Goal: Find specific page/section: Find specific page/section

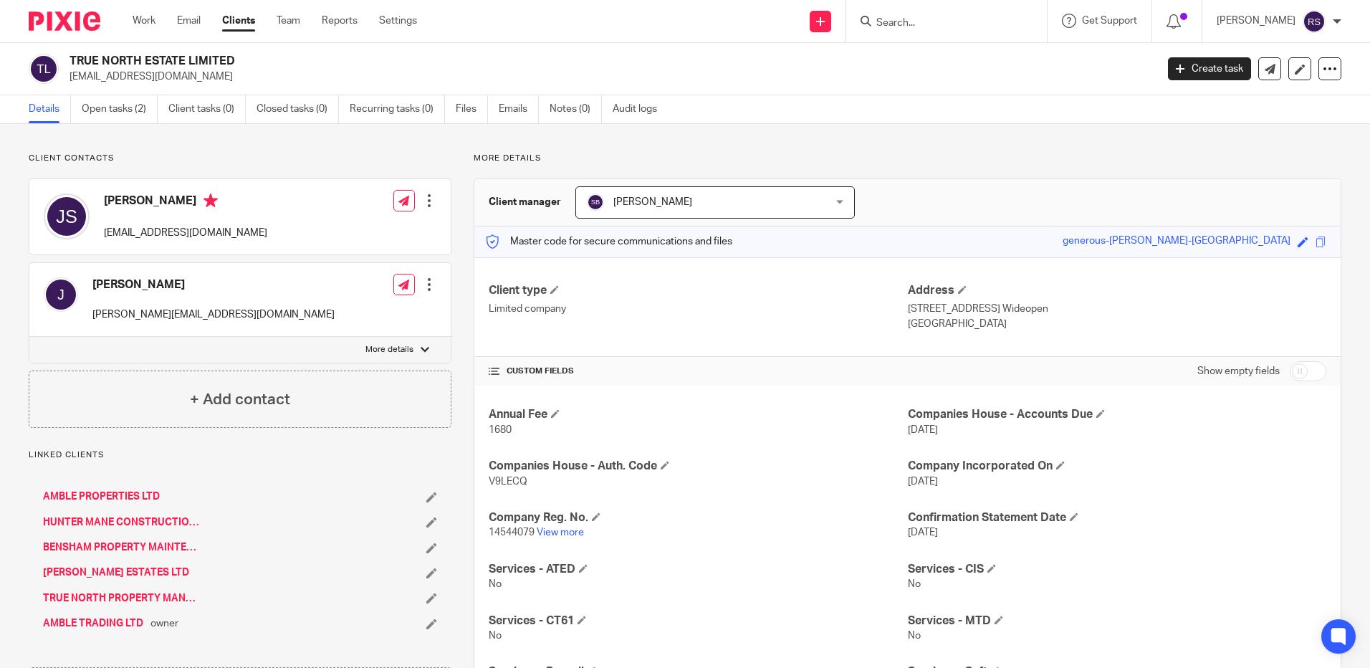
click at [893, 23] on input "Search" at bounding box center [939, 23] width 129 height 13
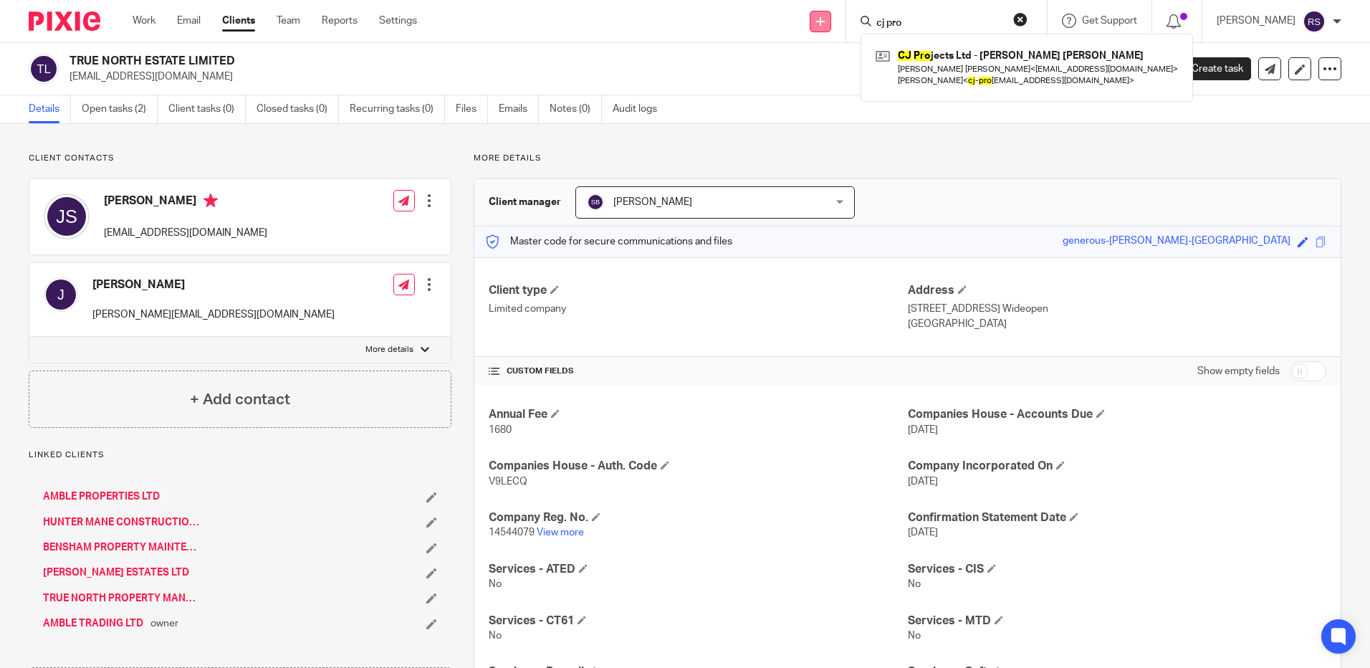
type input "cj pro"
drag, startPoint x: 943, startPoint y: 28, endPoint x: 782, endPoint y: -4, distance: 163.7
click at [782, 0] on html "Work Email Clients Team Reports Settings Work Email Clients Team Reports Settin…" at bounding box center [685, 334] width 1370 height 668
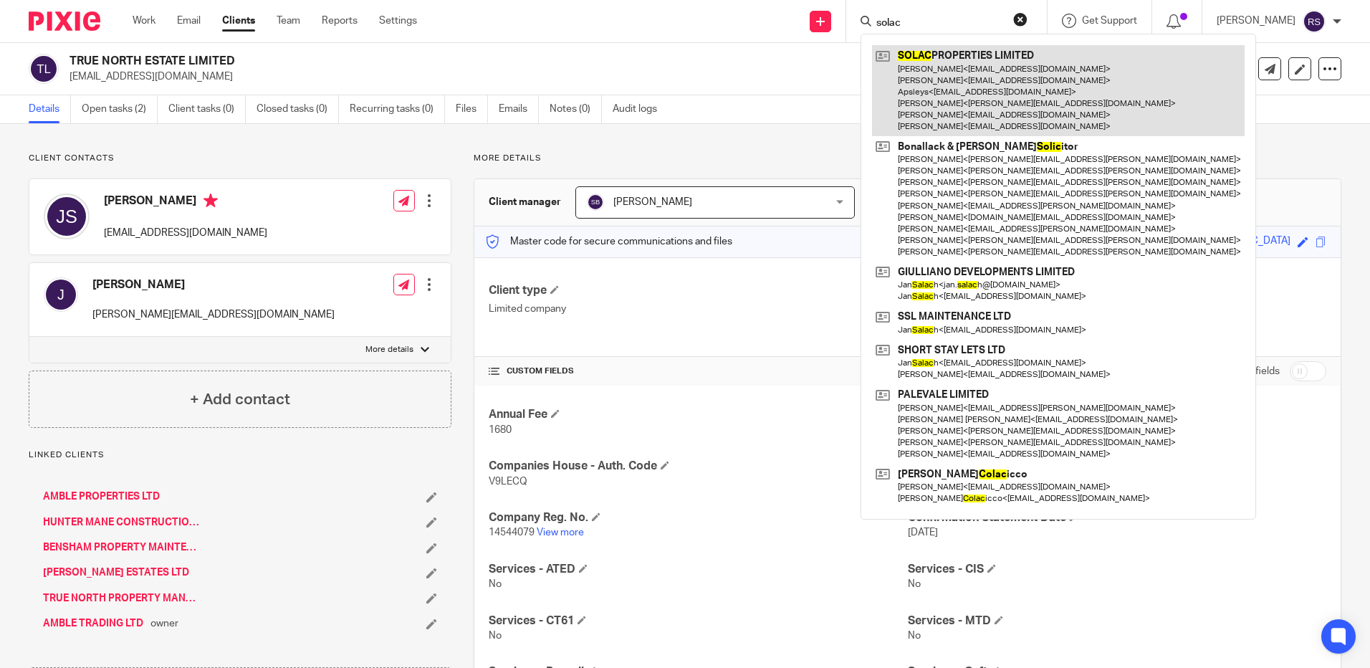
type input "solac"
click at [999, 57] on link at bounding box center [1058, 90] width 373 height 91
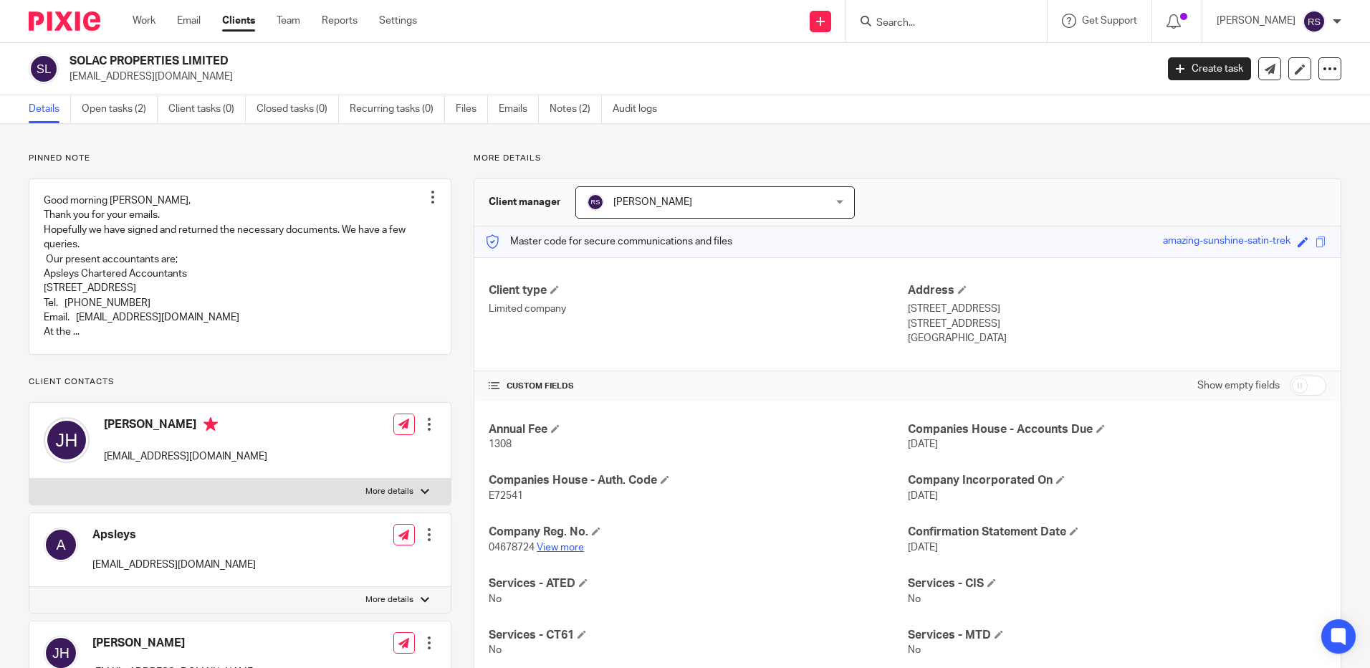
click at [552, 551] on link "View more" at bounding box center [560, 547] width 47 height 10
click at [914, 27] on input "Search" at bounding box center [939, 23] width 129 height 13
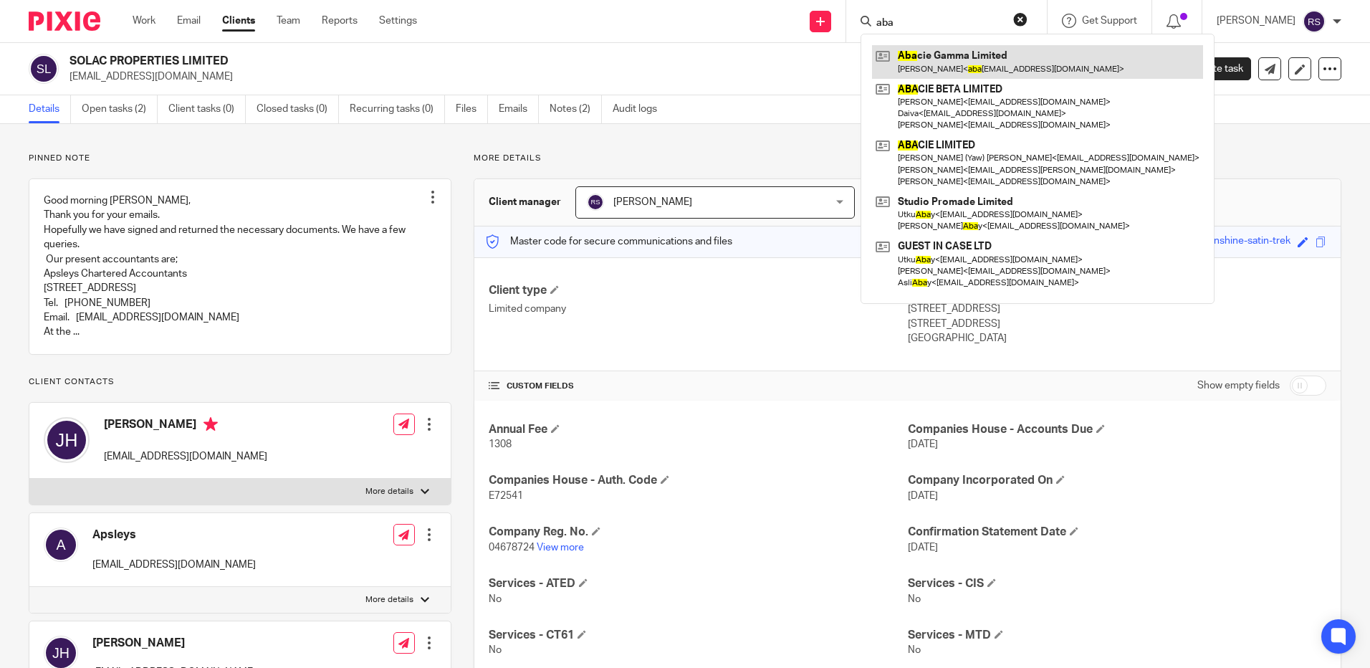
type input "aba"
click at [945, 47] on link at bounding box center [1037, 61] width 331 height 33
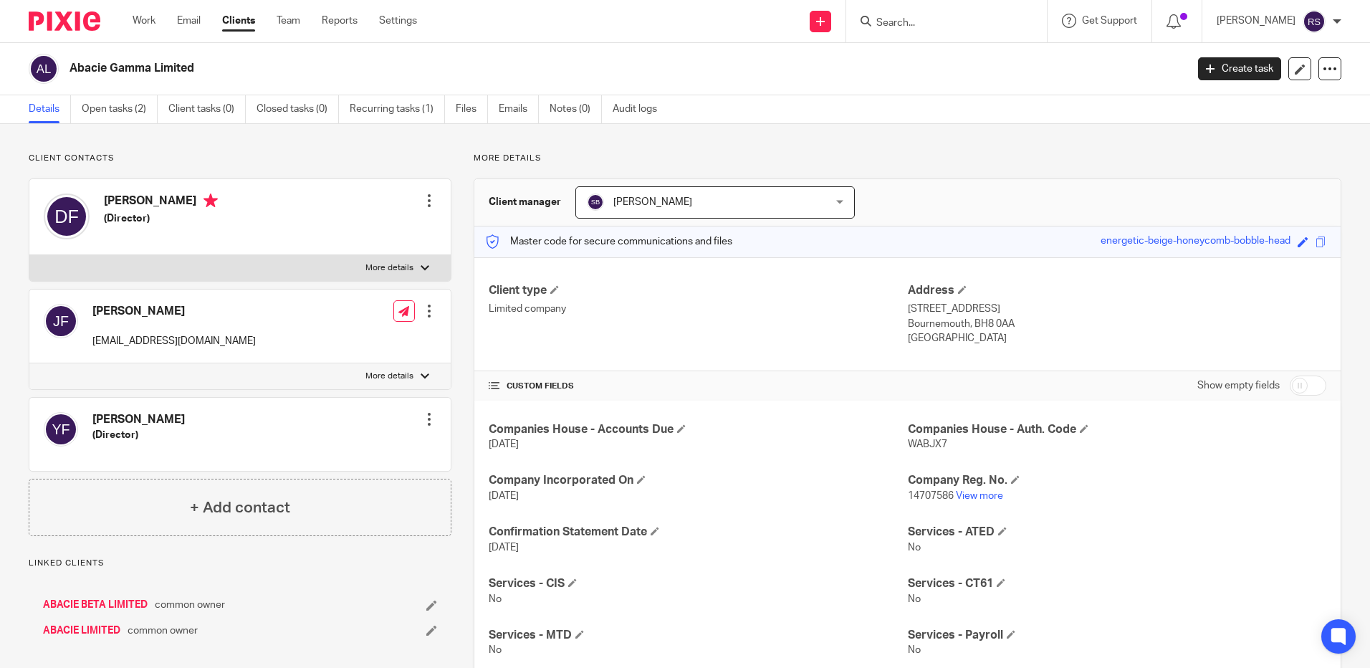
click at [934, 20] on input "Search" at bounding box center [939, 23] width 129 height 13
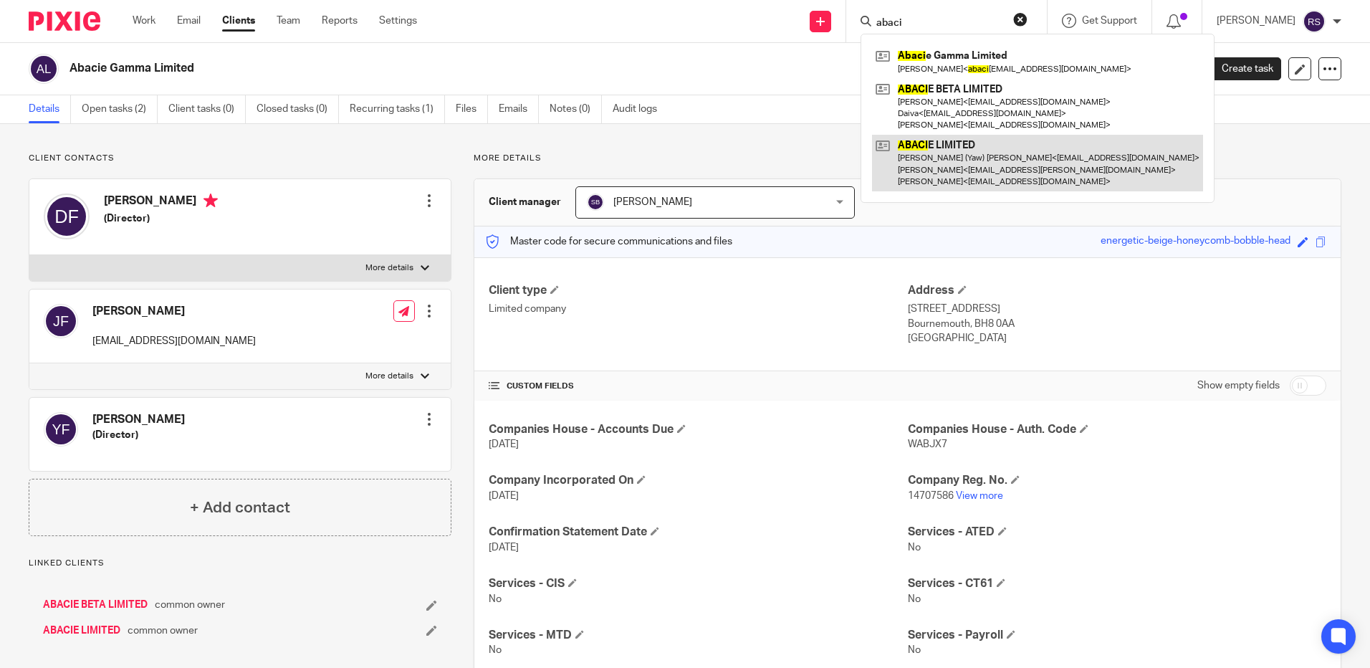
type input "abaci"
click at [953, 159] on link at bounding box center [1037, 163] width 331 height 57
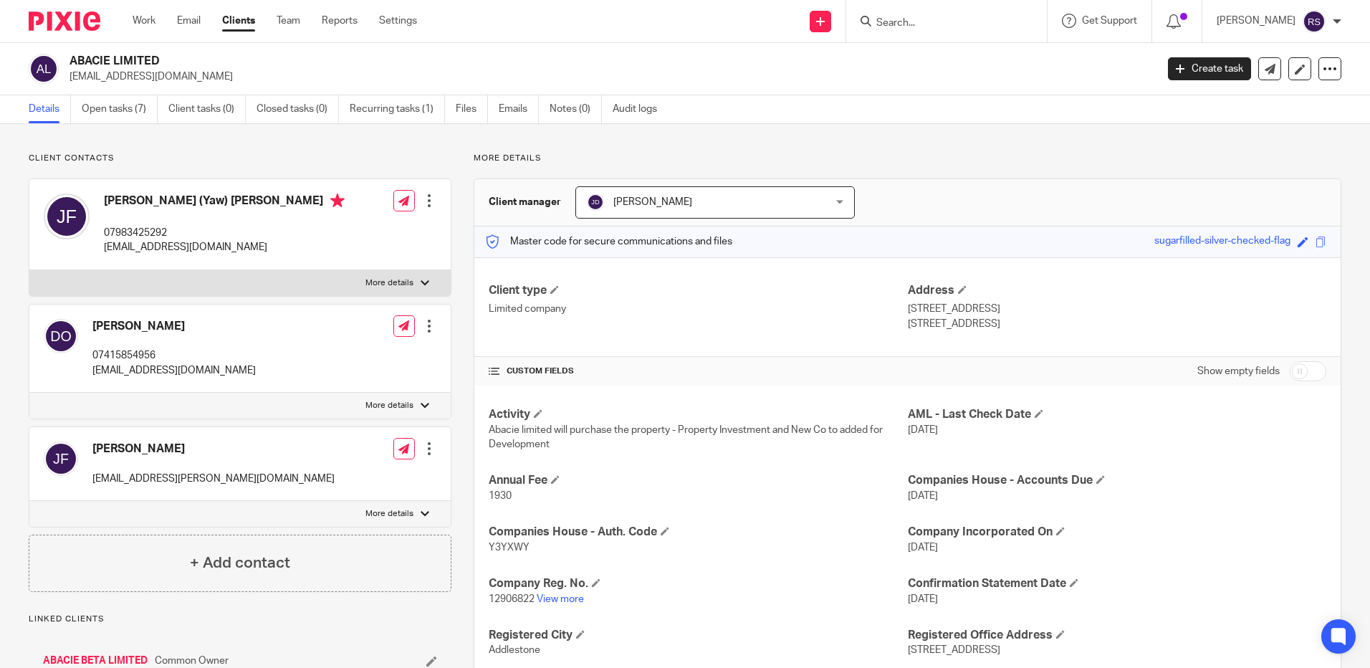
click at [943, 26] on input "Search" at bounding box center [939, 23] width 129 height 13
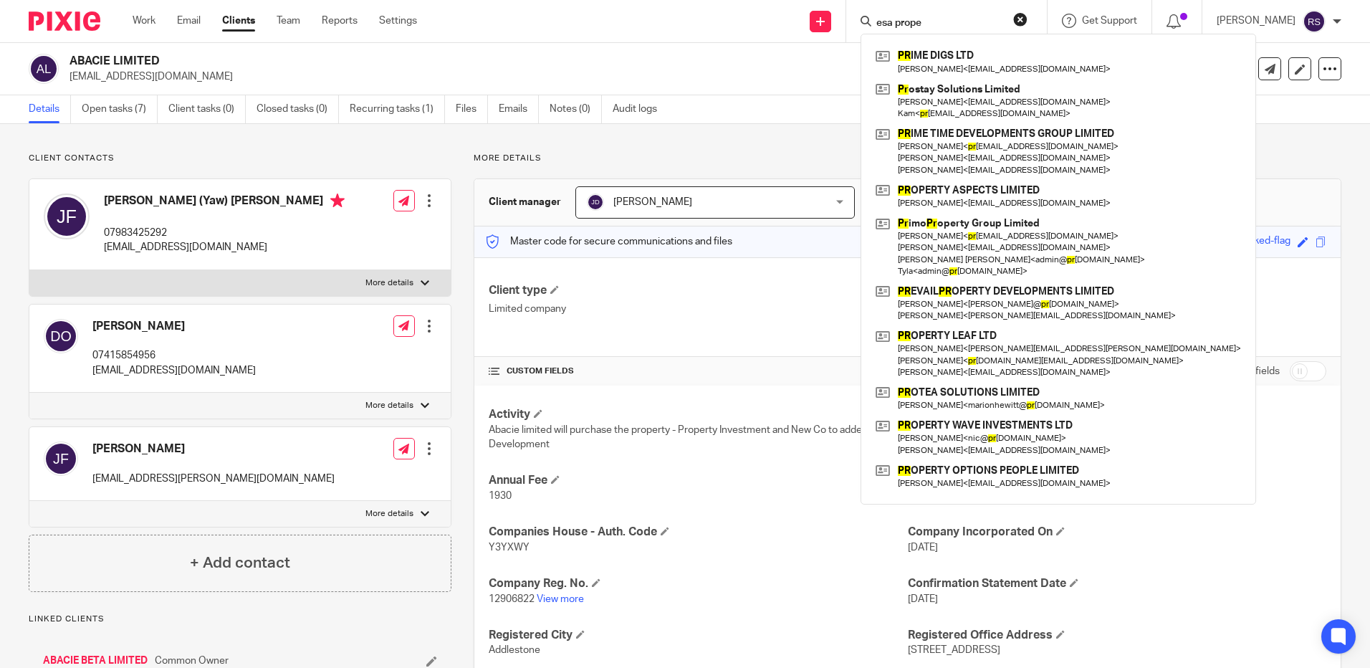
type input "esa proper"
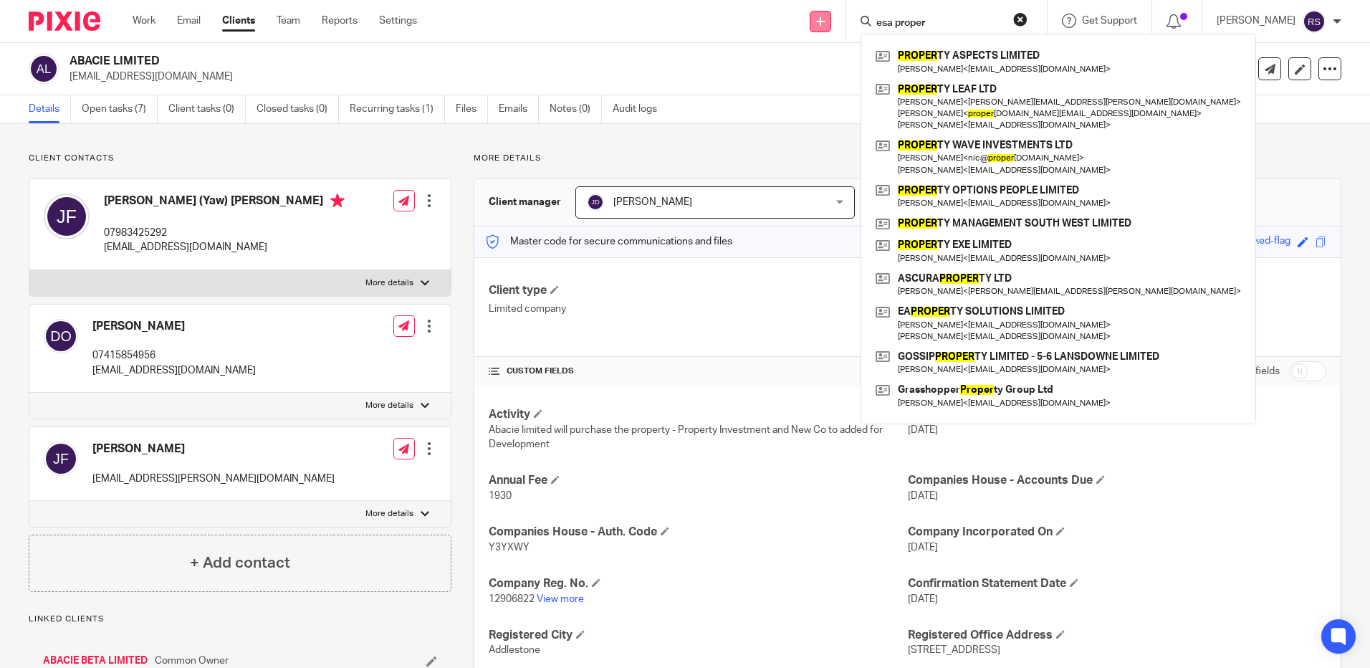
drag, startPoint x: 943, startPoint y: 17, endPoint x: 819, endPoint y: 18, distance: 124.7
click at [819, 18] on div "Send new email Create task Add client esa proper PROPER TY ASPECTS LIMITED Mart…" at bounding box center [903, 21] width 931 height 42
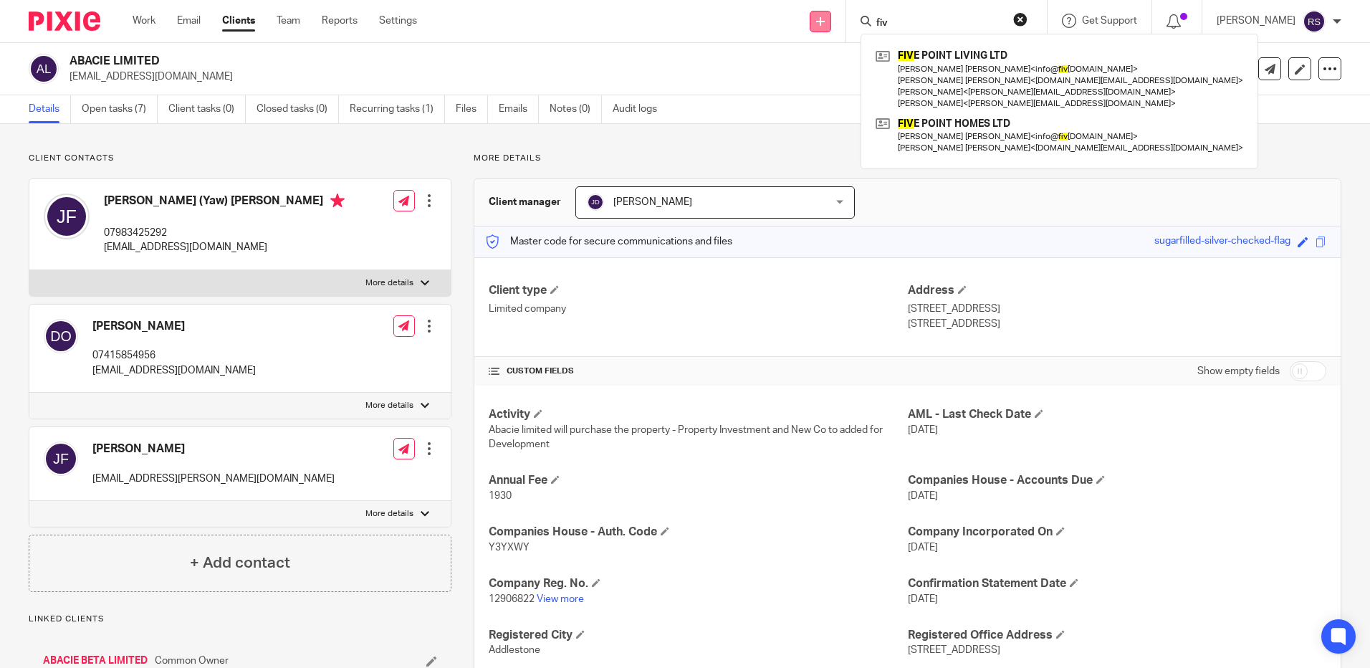
type input "five"
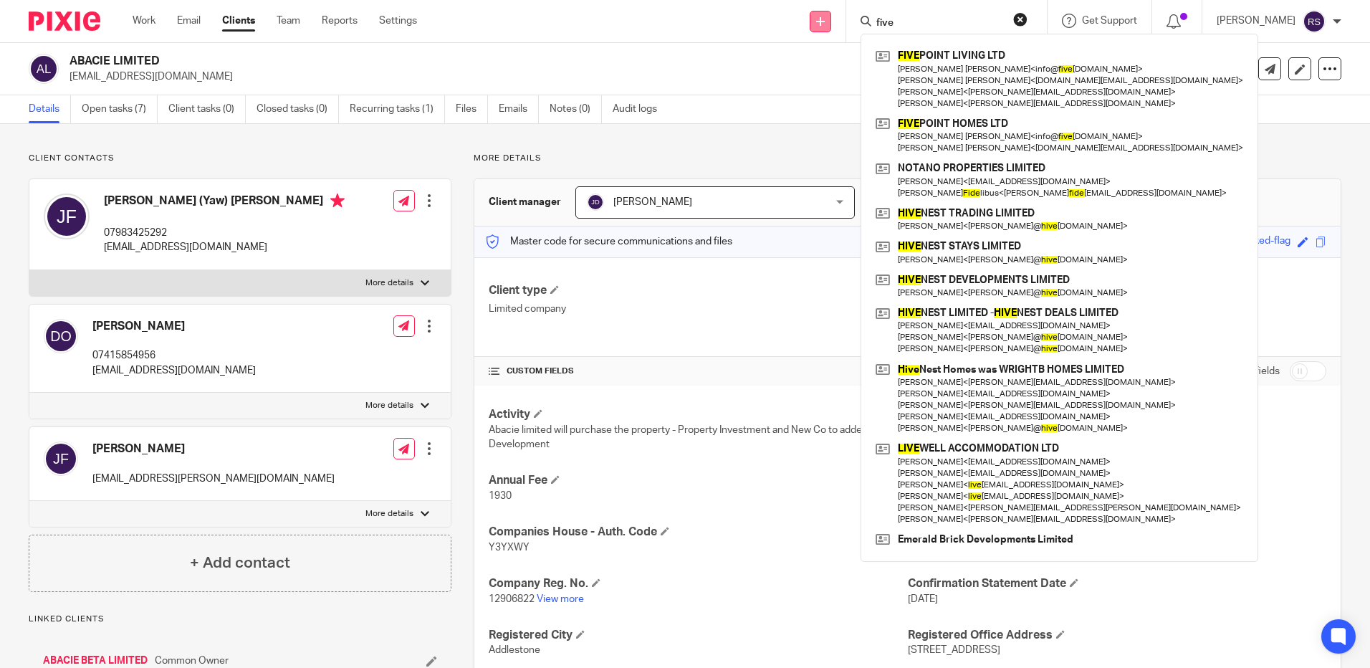
drag, startPoint x: 919, startPoint y: 18, endPoint x: 818, endPoint y: 12, distance: 101.2
click at [818, 12] on div "Send new email Create task Add client five FIVE POINT LIVING LTD Baljeet Singh …" at bounding box center [903, 21] width 931 height 42
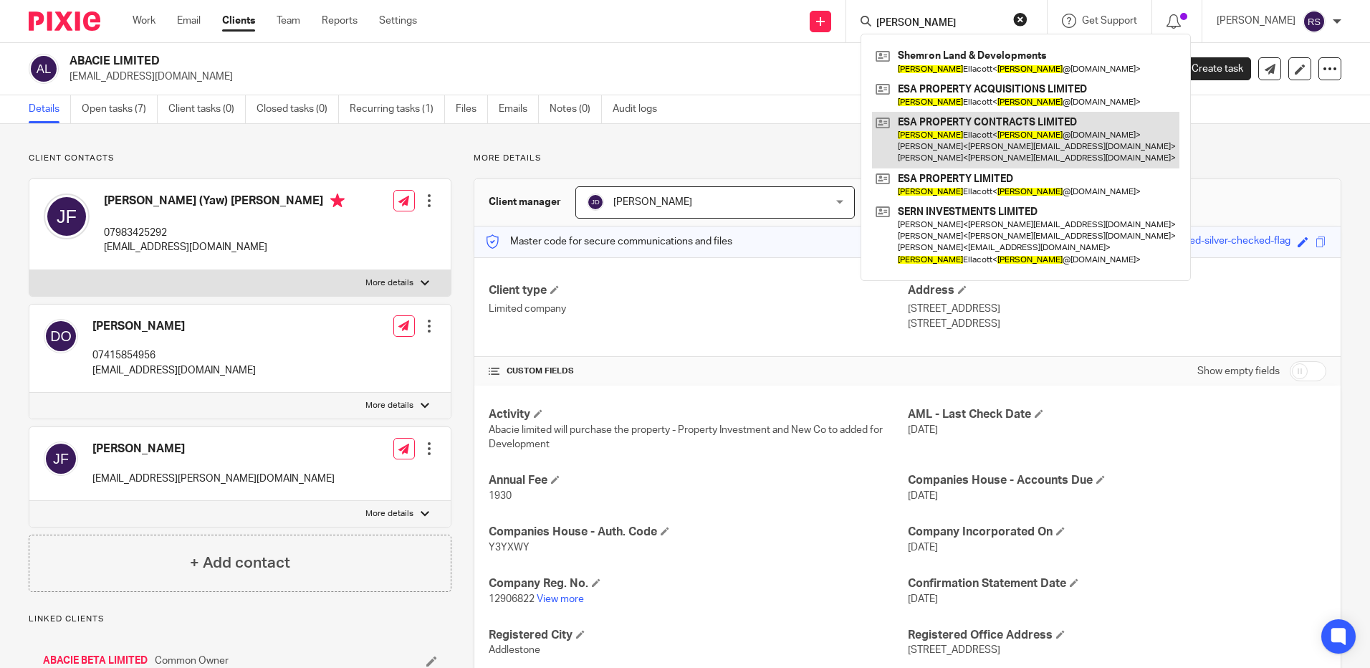
type input "rory"
click at [981, 126] on link at bounding box center [1025, 140] width 307 height 57
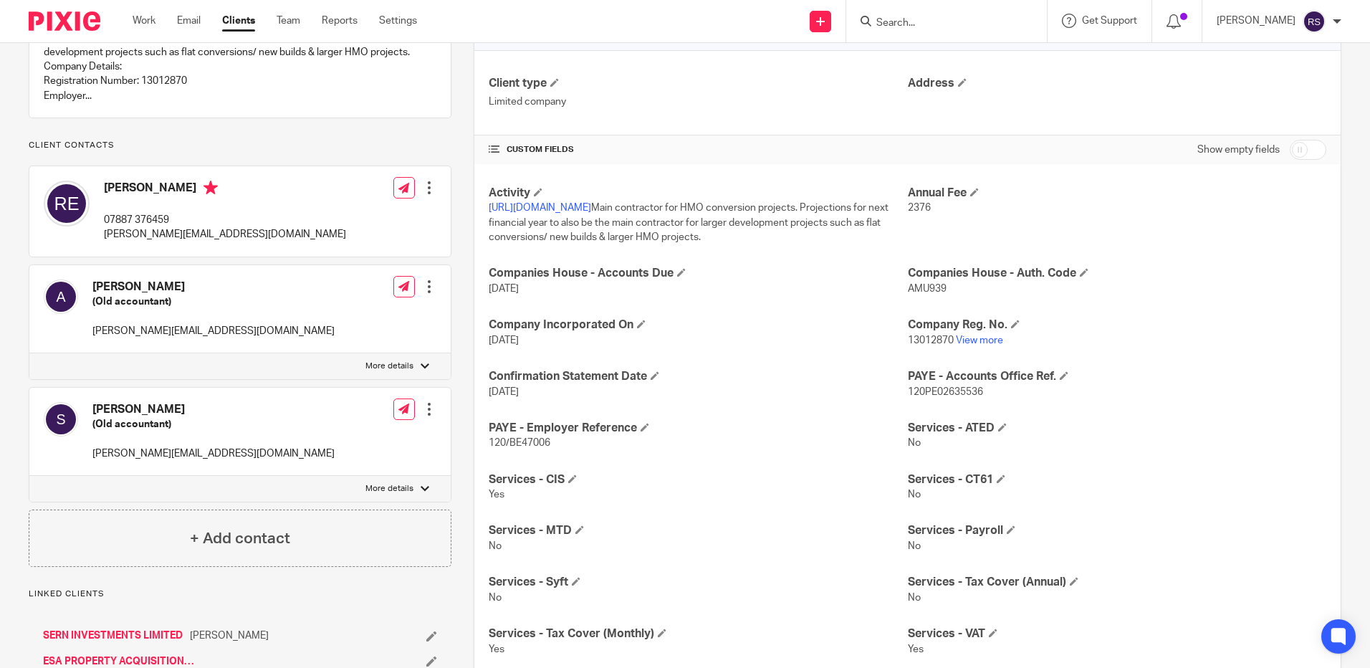
scroll to position [215, 0]
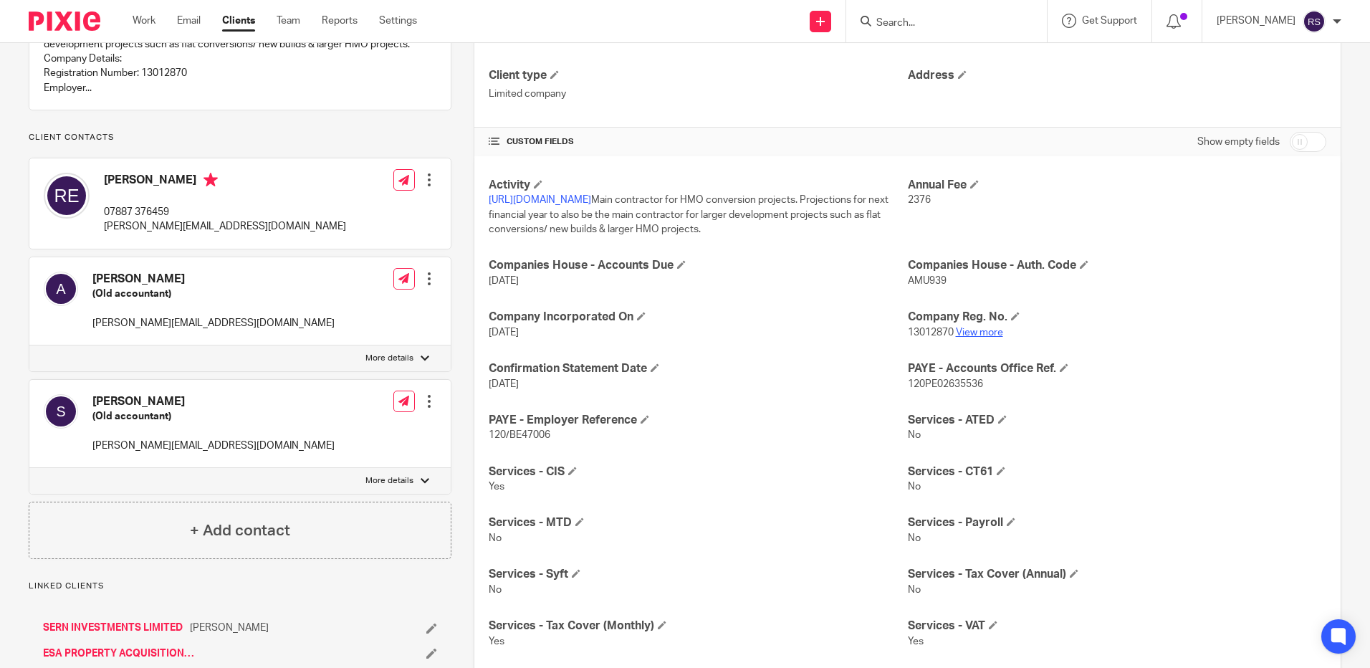
click at [977, 335] on link "View more" at bounding box center [979, 332] width 47 height 10
click at [940, 23] on input "Search" at bounding box center [939, 23] width 129 height 13
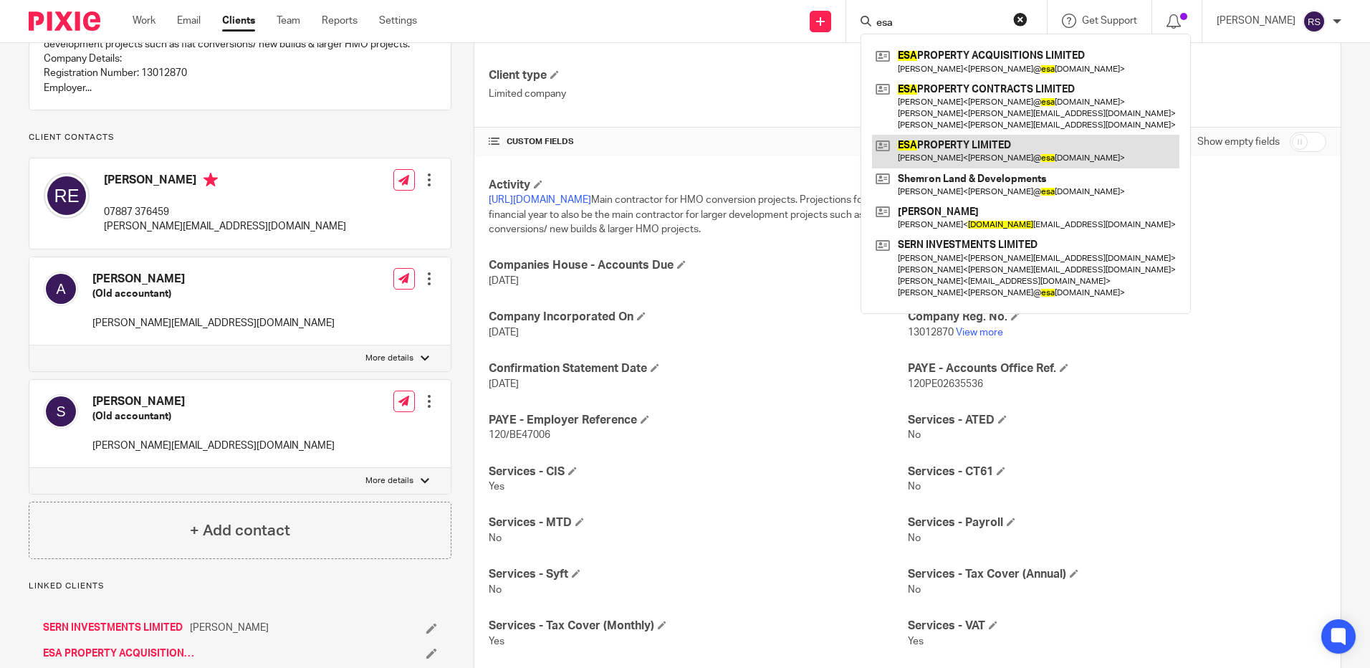
type input "esa"
click at [977, 158] on link at bounding box center [1025, 151] width 307 height 33
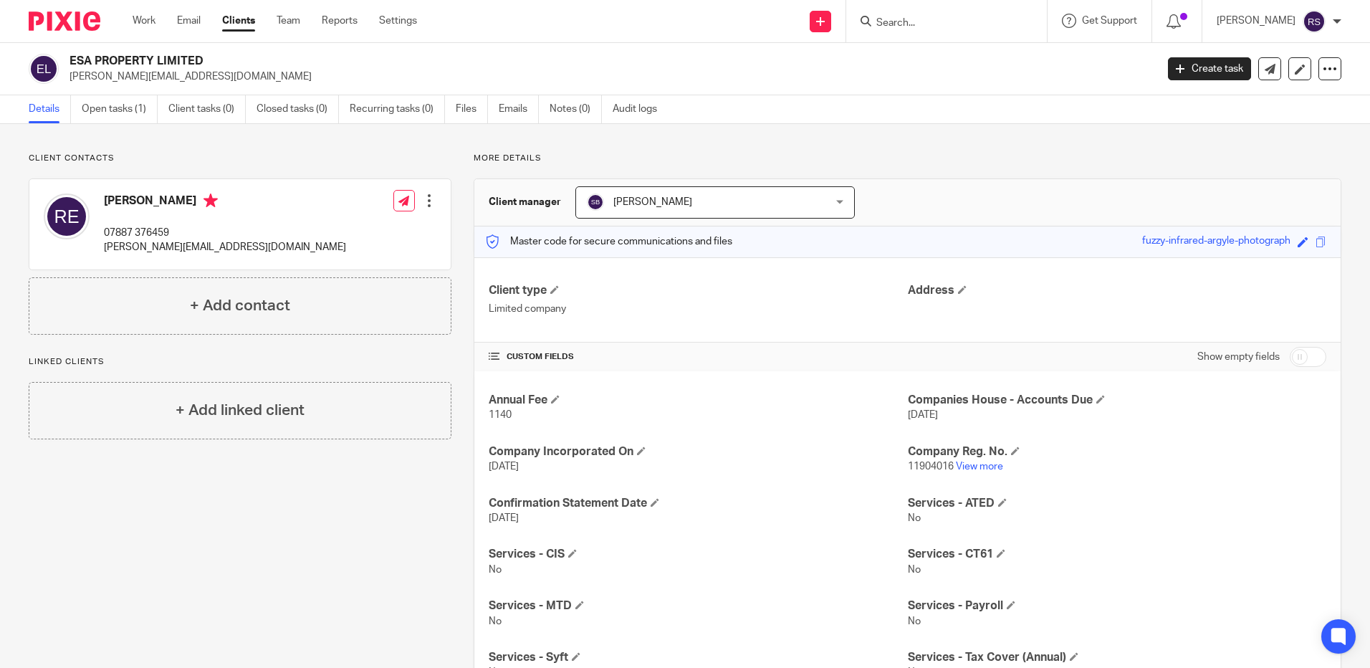
click at [972, 461] on p "11904016 View more" at bounding box center [1117, 466] width 418 height 14
click at [973, 466] on link "View more" at bounding box center [979, 466] width 47 height 10
click at [463, 110] on link "Files" at bounding box center [472, 109] width 32 height 28
